Goal: Complete application form

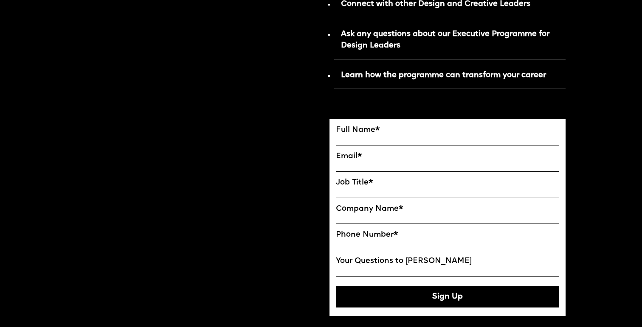
scroll to position [490, 0]
click at [362, 137] on input "FULL NAME" at bounding box center [447, 140] width 223 height 11
type input "**********"
click at [344, 163] on input "EMAIL*" at bounding box center [447, 166] width 223 height 11
type input "**********"
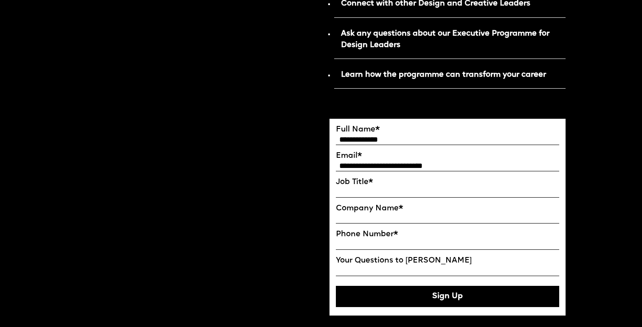
click at [396, 193] on input "Job Title*" at bounding box center [447, 192] width 223 height 11
type input "**********"
click at [381, 216] on input "Company Name*" at bounding box center [447, 218] width 223 height 11
click at [364, 219] on input "**********" at bounding box center [447, 218] width 223 height 11
type input "**********"
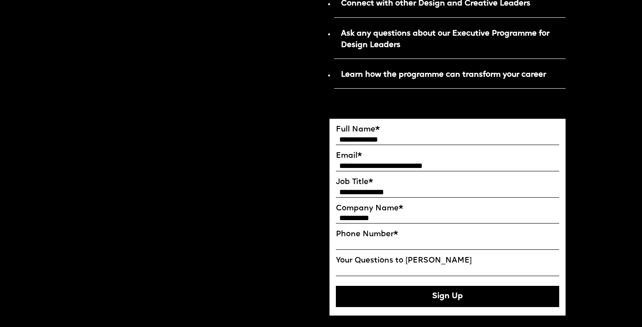
click at [364, 241] on input "Phone Number*" at bounding box center [447, 244] width 223 height 11
type input "**********"
click at [361, 266] on input "Your Questions to Ekaterina" at bounding box center [447, 271] width 223 height 11
click at [427, 293] on button "Sign Up" at bounding box center [447, 296] width 223 height 21
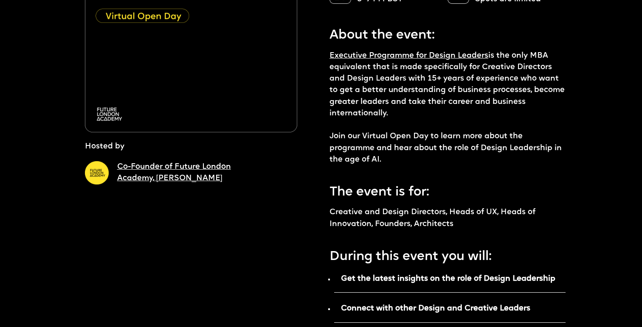
scroll to position [0, 0]
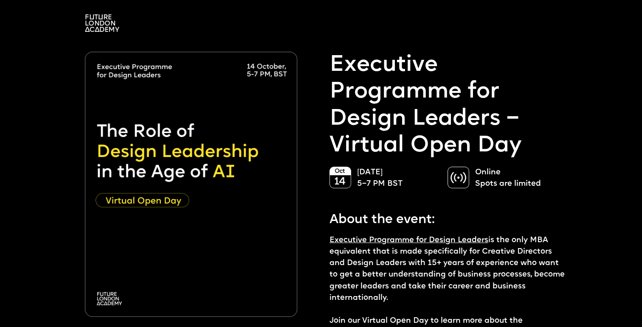
click at [100, 22] on img at bounding box center [102, 22] width 34 height 17
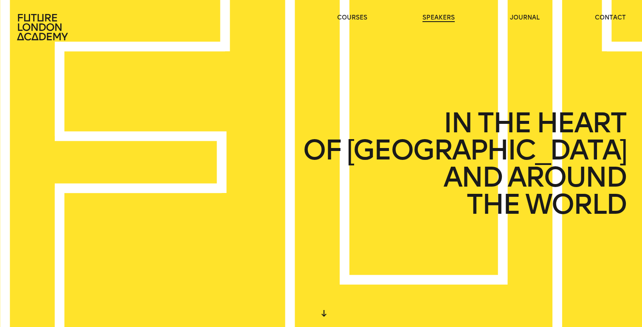
click at [434, 16] on link "speakers" at bounding box center [438, 18] width 32 height 8
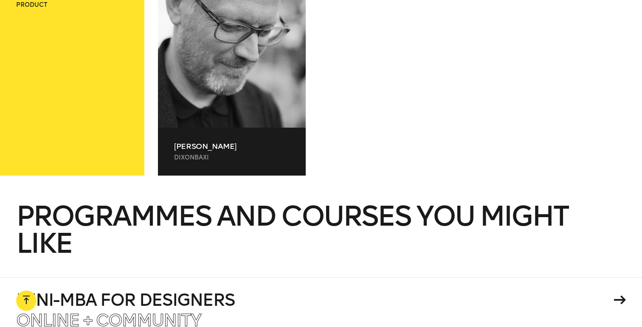
scroll to position [18272, 0]
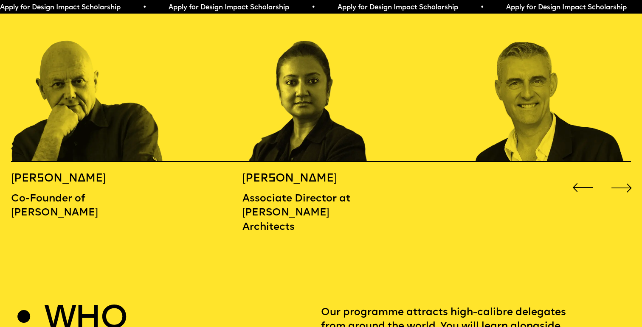
scroll to position [1024, 0]
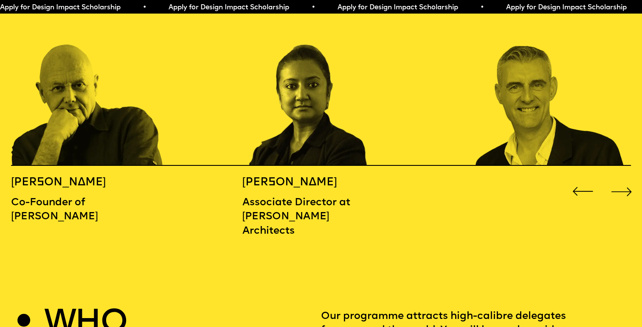
click at [625, 179] on div "Next slide" at bounding box center [621, 191] width 25 height 25
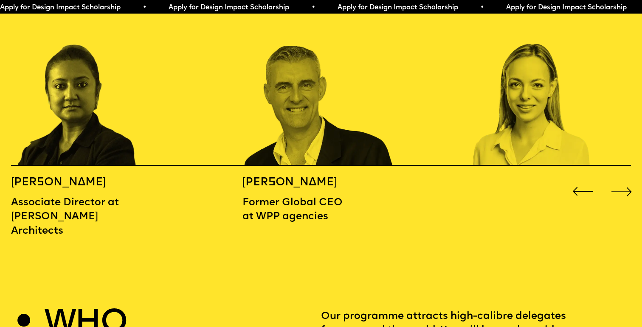
click at [625, 179] on div "Next slide" at bounding box center [621, 191] width 25 height 25
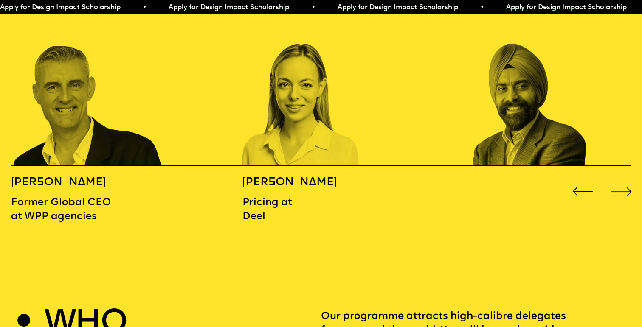
click at [625, 179] on div "Next slide" at bounding box center [621, 191] width 25 height 25
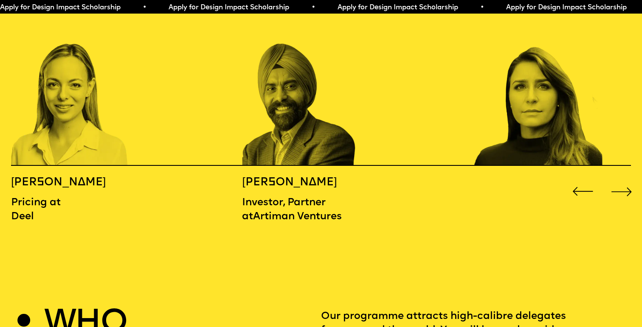
click at [625, 179] on div "Next slide" at bounding box center [621, 191] width 25 height 25
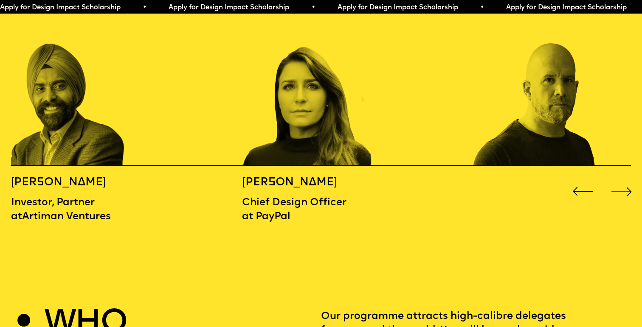
click at [625, 179] on div "Next slide" at bounding box center [621, 191] width 25 height 25
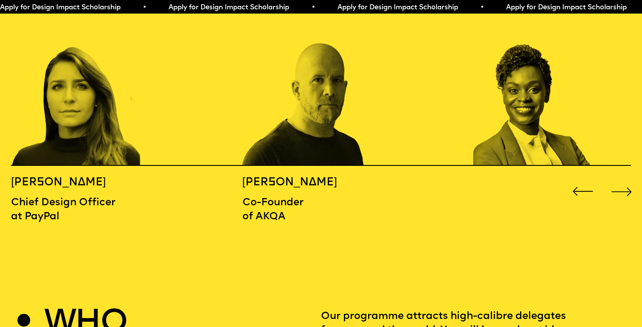
click at [625, 179] on div "Next slide" at bounding box center [621, 191] width 25 height 25
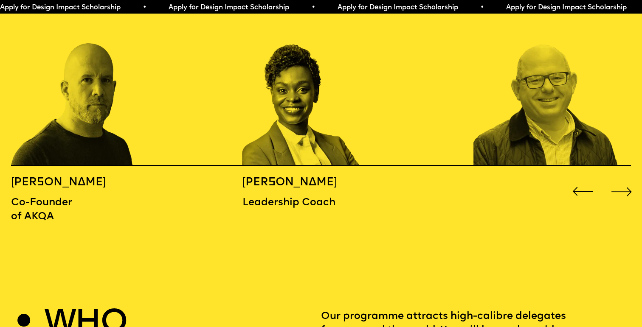
click at [625, 179] on div "Next slide" at bounding box center [621, 191] width 25 height 25
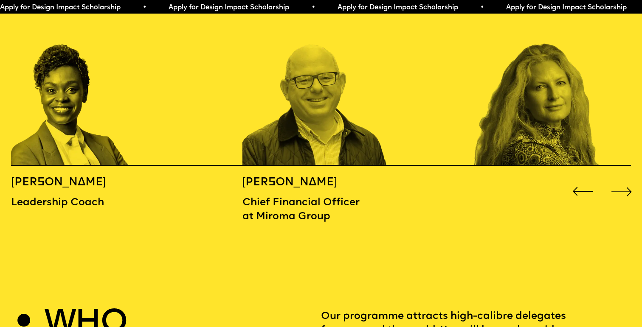
click at [625, 179] on div "Next slide" at bounding box center [621, 191] width 25 height 25
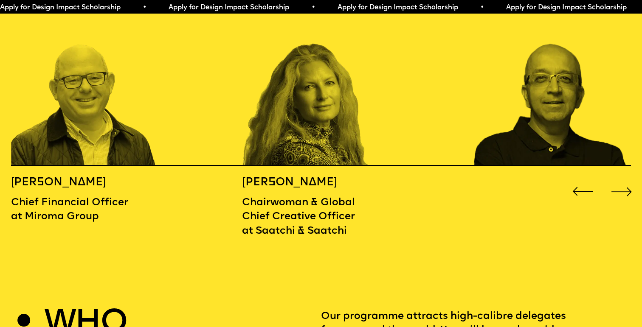
click at [625, 179] on div "Next slide" at bounding box center [621, 191] width 25 height 25
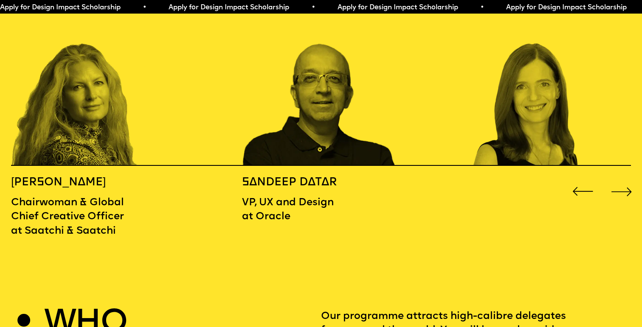
click at [625, 179] on div "Next slide" at bounding box center [621, 191] width 25 height 25
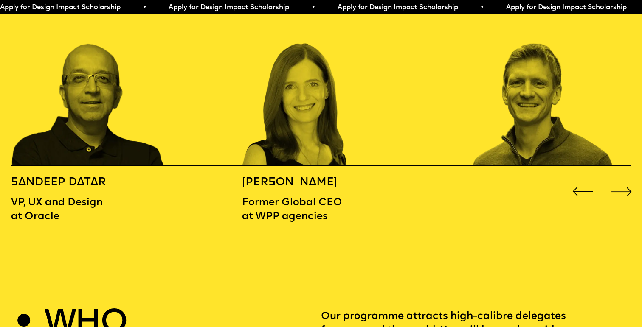
click at [625, 179] on div "Next slide" at bounding box center [621, 191] width 25 height 25
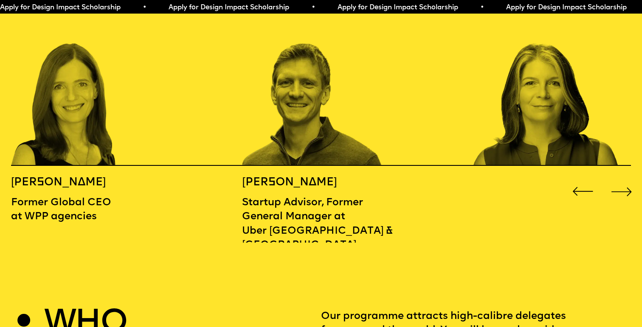
click at [625, 179] on div "Next slide" at bounding box center [621, 191] width 25 height 25
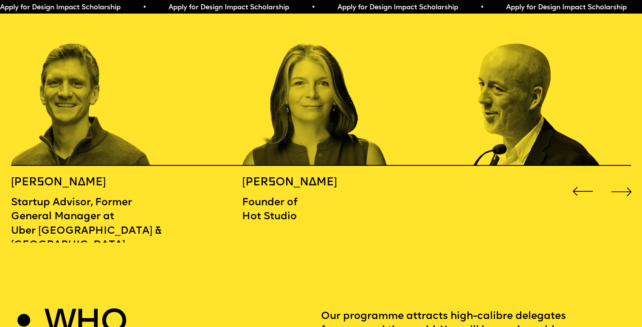
click at [625, 179] on div "Next slide" at bounding box center [621, 191] width 25 height 25
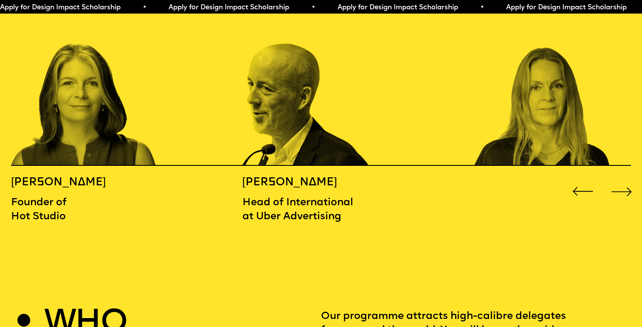
click at [625, 179] on div "Next slide" at bounding box center [621, 191] width 25 height 25
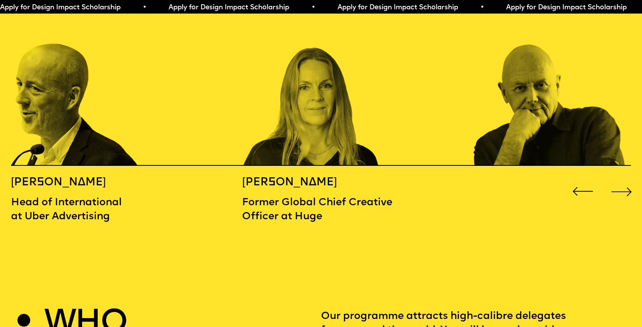
click at [625, 179] on div "Next slide" at bounding box center [621, 191] width 25 height 25
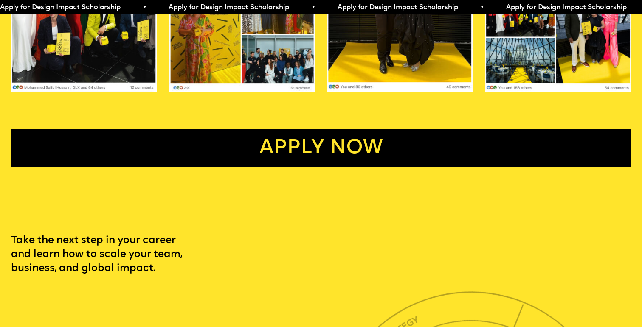
scroll to position [2010, 0]
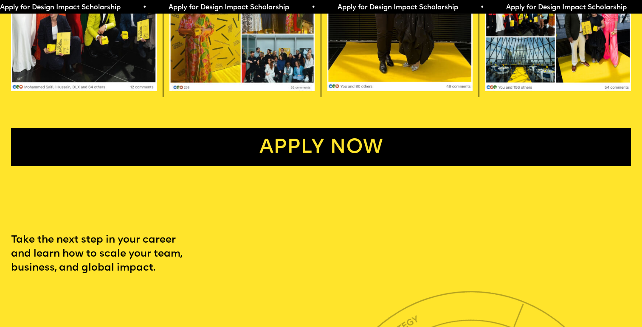
click at [321, 136] on link "Apply now" at bounding box center [321, 147] width 620 height 38
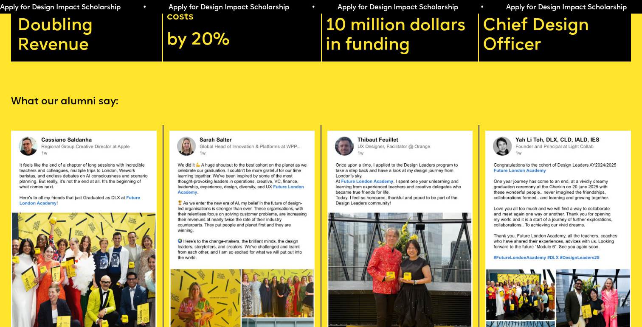
scroll to position [1727, 0]
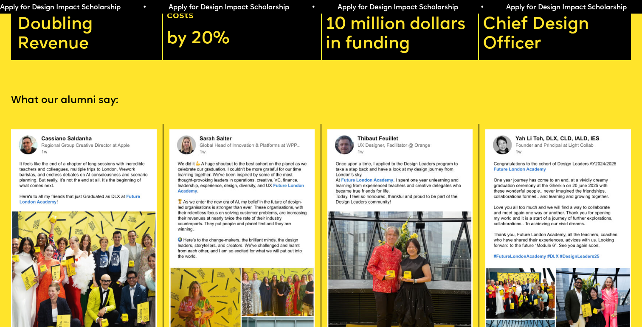
click at [282, 221] on img at bounding box center [241, 251] width 145 height 245
click at [210, 149] on img at bounding box center [241, 251] width 145 height 245
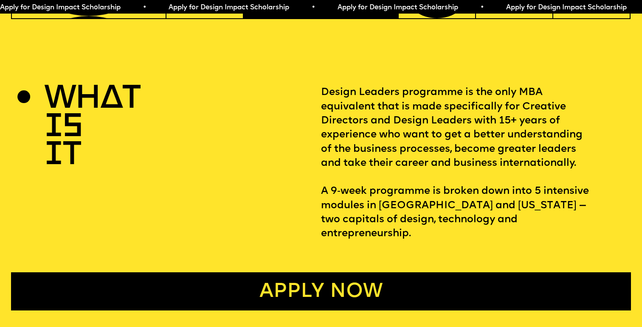
scroll to position [0, 0]
